Goal: Navigation & Orientation: Find specific page/section

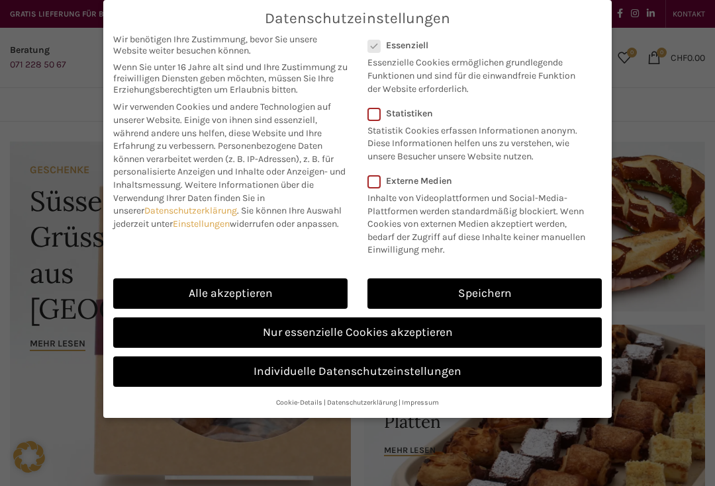
click at [216, 298] on link "Alle akzeptieren" at bounding box center [230, 294] width 234 height 30
checkbox input "true"
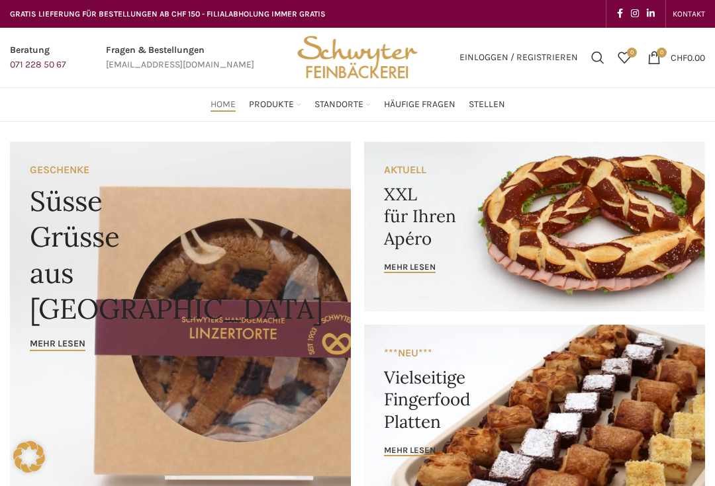
click at [456, 273] on link "Widnau" at bounding box center [503, 282] width 112 height 22
click at [454, 180] on link "Au" at bounding box center [503, 191] width 112 height 22
click at [461, 181] on link "Au" at bounding box center [503, 191] width 112 height 22
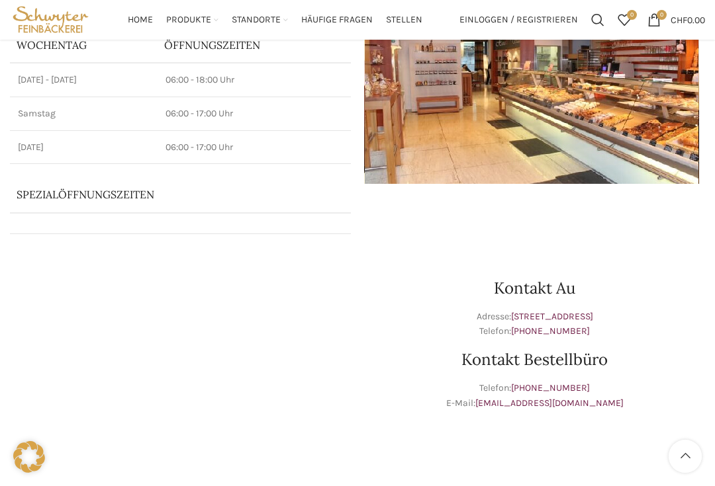
scroll to position [148, 0]
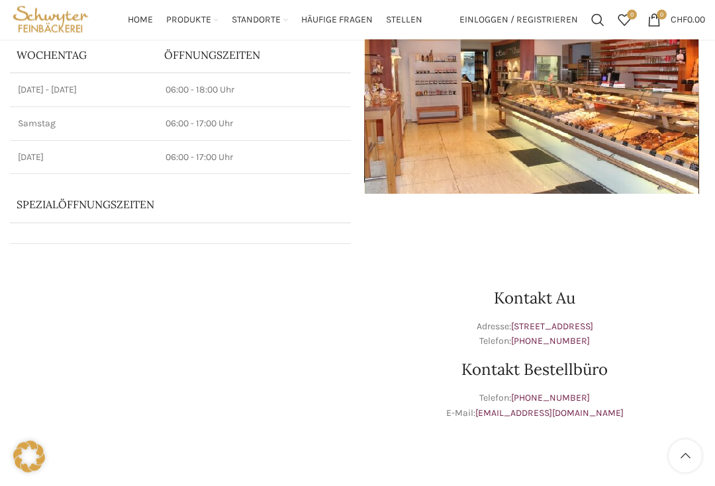
click at [698, 366] on h2 "Kontakt Bestellbüro" at bounding box center [534, 371] width 341 height 16
click at [702, 363] on h2 "Kontakt Bestellbüro" at bounding box center [534, 371] width 341 height 16
click at [701, 359] on div "Kontakt Au Adresse: Hauptstrasse 47, 9434 Au Telefon: +41 71 744 43 90 Kontakt …" at bounding box center [534, 357] width 354 height 212
